Goal: Information Seeking & Learning: Learn about a topic

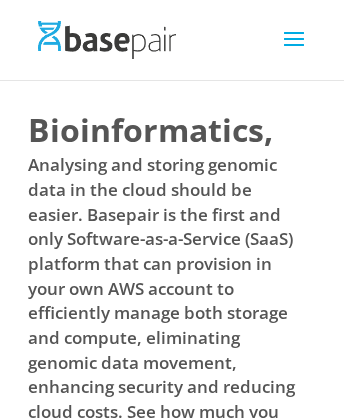
click at [106, 38] on img at bounding box center [107, 39] width 138 height 37
